Goal: Task Accomplishment & Management: Manage account settings

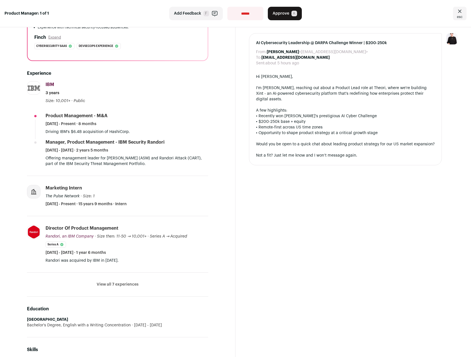
scroll to position [185, 0]
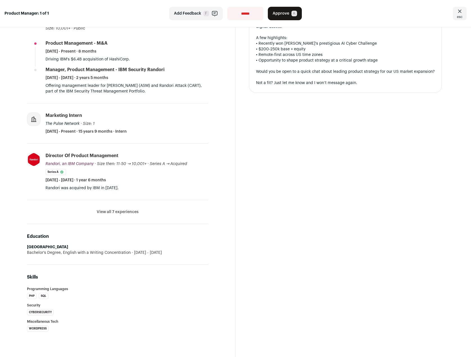
click at [114, 210] on button "View all 7 experiences" at bounding box center [118, 212] width 42 height 6
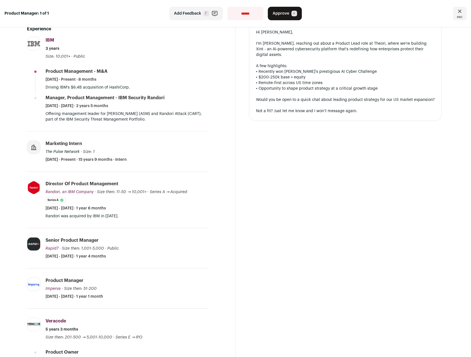
scroll to position [0, 0]
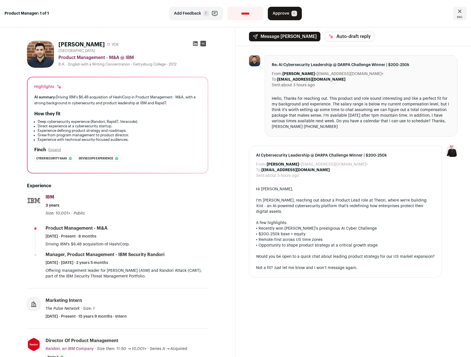
click at [284, 13] on span "Approve" at bounding box center [281, 14] width 17 height 6
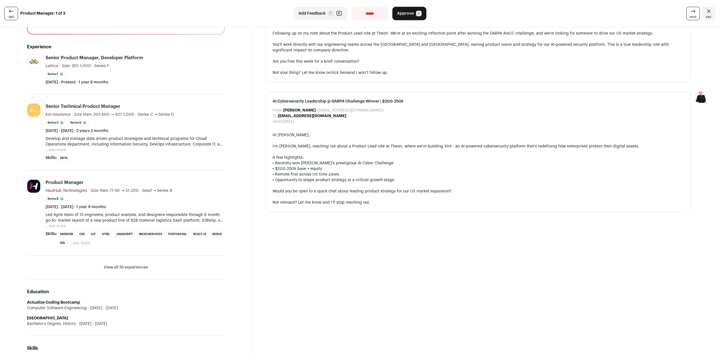
scroll to position [141, 0]
